Goal: Transaction & Acquisition: Purchase product/service

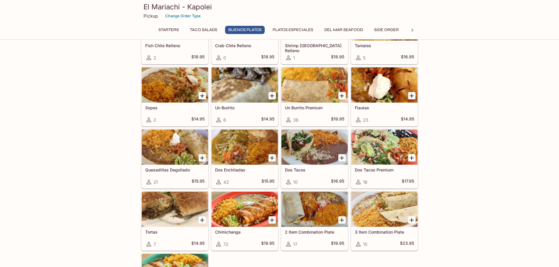
scroll to position [469, 0]
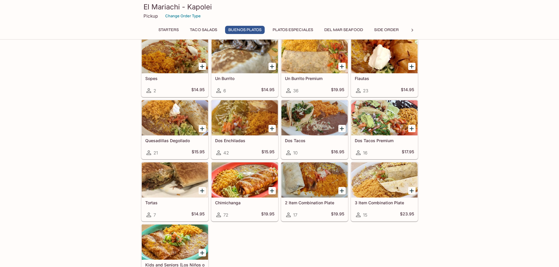
click at [244, 183] on div at bounding box center [245, 180] width 66 height 35
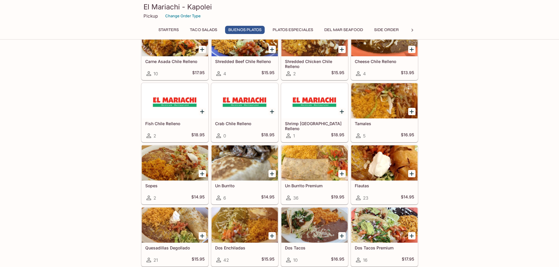
scroll to position [361, 0]
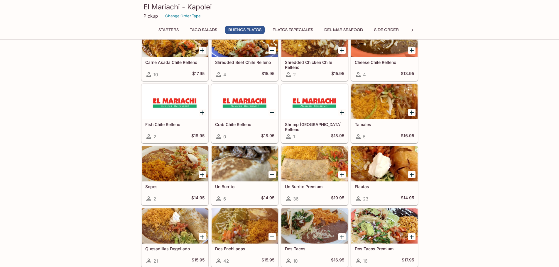
click at [308, 168] on div at bounding box center [314, 163] width 66 height 35
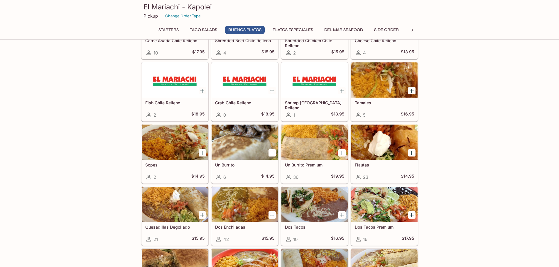
scroll to position [390, 0]
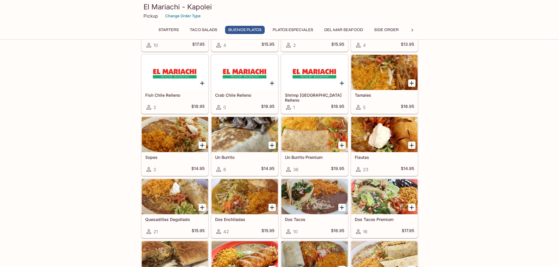
click at [242, 194] on div at bounding box center [245, 196] width 66 height 35
